Goal: Find specific fact: Find specific fact

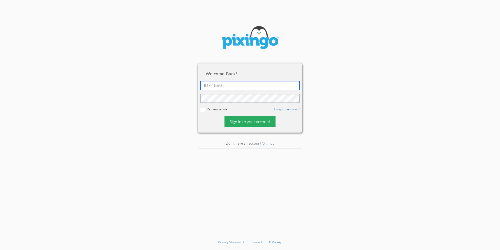
type input "[PERSON_NAME][EMAIL_ADDRESS][DOMAIN_NAME]"
click at [254, 125] on div "Sign in to your account" at bounding box center [250, 121] width 51 height 11
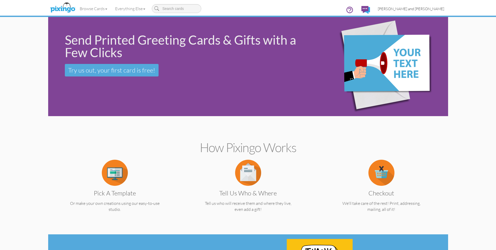
click at [439, 7] on span "[PERSON_NAME] and [PERSON_NAME]" at bounding box center [411, 9] width 66 height 4
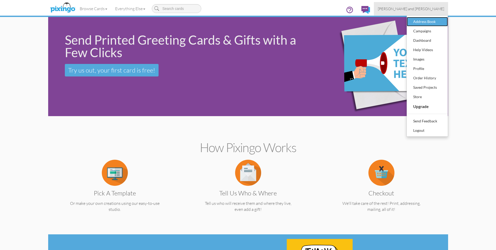
click at [429, 22] on div "Address Book" at bounding box center [427, 22] width 31 height 8
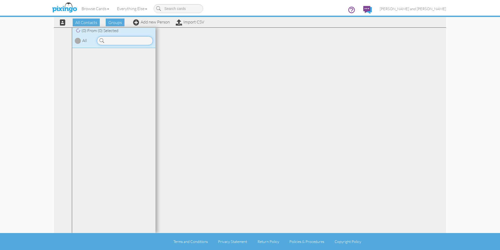
click at [117, 40] on input at bounding box center [125, 40] width 56 height 9
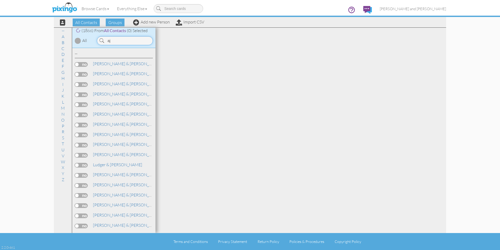
click at [132, 41] on input "aj" at bounding box center [125, 40] width 56 height 9
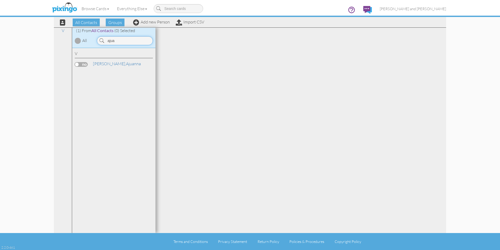
type input "ajua"
click at [114, 60] on div "V [PERSON_NAME]" at bounding box center [114, 60] width 78 height 18
click at [113, 61] on link "[PERSON_NAME], Ajuanna" at bounding box center [117, 63] width 49 height 6
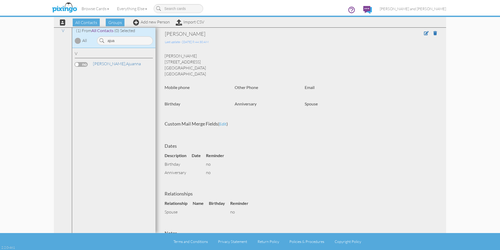
click at [315, 43] on div "Last update - [DATE] 8:44:30 AM" at bounding box center [273, 41] width 216 height 7
click at [180, 68] on div "[PERSON_NAME] [STREET_ADDRESS] [GEOGRAPHIC_DATA], OH 43209 [GEOGRAPHIC_DATA]" at bounding box center [301, 65] width 280 height 24
click at [182, 67] on div "[PERSON_NAME] [STREET_ADDRESS] [GEOGRAPHIC_DATA], OH 43209 [GEOGRAPHIC_DATA]" at bounding box center [301, 65] width 280 height 24
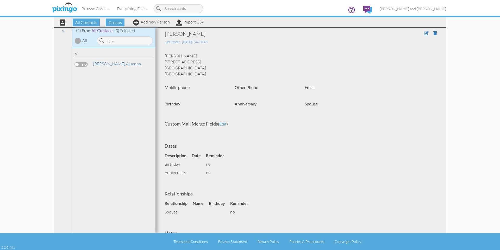
click at [182, 67] on div "[PERSON_NAME] [STREET_ADDRESS] [GEOGRAPHIC_DATA], OH 43209 [GEOGRAPHIC_DATA]" at bounding box center [301, 65] width 280 height 24
click at [186, 62] on div "[PERSON_NAME] [STREET_ADDRESS] [GEOGRAPHIC_DATA], OH 43209 [GEOGRAPHIC_DATA]" at bounding box center [301, 65] width 280 height 24
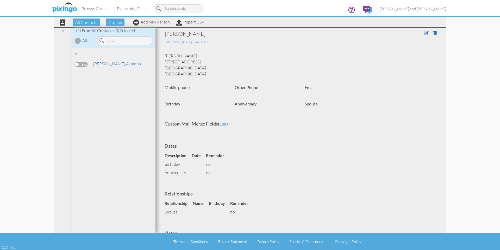
click at [201, 66] on div "[PERSON_NAME] [STREET_ADDRESS] [GEOGRAPHIC_DATA], OH 43209 [GEOGRAPHIC_DATA]" at bounding box center [301, 65] width 280 height 24
click at [200, 60] on div "[PERSON_NAME] [STREET_ADDRESS] [GEOGRAPHIC_DATA], OH 43209 [GEOGRAPHIC_DATA]" at bounding box center [301, 65] width 280 height 24
click at [178, 59] on div "[PERSON_NAME] [STREET_ADDRESS] [GEOGRAPHIC_DATA], OH 43209 [GEOGRAPHIC_DATA]" at bounding box center [301, 65] width 280 height 24
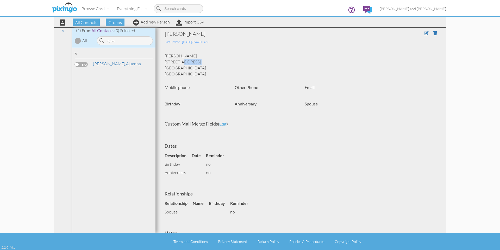
drag, startPoint x: 165, startPoint y: 56, endPoint x: 211, endPoint y: 70, distance: 47.6
click at [211, 70] on div "[PERSON_NAME] [STREET_ADDRESS] [GEOGRAPHIC_DATA], OH 43209 [GEOGRAPHIC_DATA]" at bounding box center [301, 65] width 280 height 24
drag, startPoint x: 210, startPoint y: 70, endPoint x: 206, endPoint y: 70, distance: 4.4
click at [210, 67] on div "[PERSON_NAME] [STREET_ADDRESS] [GEOGRAPHIC_DATA], OH 43209 [GEOGRAPHIC_DATA]" at bounding box center [301, 65] width 280 height 24
click at [206, 70] on div "[PERSON_NAME] [STREET_ADDRESS] [GEOGRAPHIC_DATA], OH 43209 [GEOGRAPHIC_DATA]" at bounding box center [301, 65] width 280 height 24
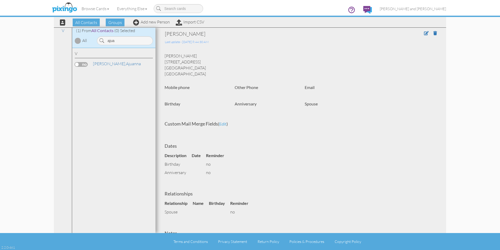
click at [206, 70] on div "[PERSON_NAME] [STREET_ADDRESS] [GEOGRAPHIC_DATA], OH 43209 [GEOGRAPHIC_DATA]" at bounding box center [301, 65] width 280 height 24
click at [199, 67] on div "[PERSON_NAME] [STREET_ADDRESS] [GEOGRAPHIC_DATA], OH 43209 [GEOGRAPHIC_DATA]" at bounding box center [301, 65] width 280 height 24
drag, startPoint x: 209, startPoint y: 66, endPoint x: 162, endPoint y: 55, distance: 47.7
click at [162, 55] on div "[PERSON_NAME] [STREET_ADDRESS] [GEOGRAPHIC_DATA], OH 43209 [GEOGRAPHIC_DATA]" at bounding box center [301, 65] width 280 height 24
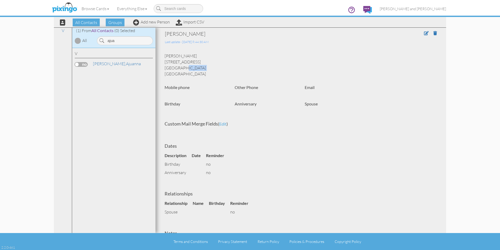
click at [276, 42] on div "Last update - [DATE] 8:44:30 AM" at bounding box center [273, 41] width 216 height 7
click at [115, 91] on div "V [PERSON_NAME]" at bounding box center [113, 140] width 83 height 185
